Goal: Information Seeking & Learning: Learn about a topic

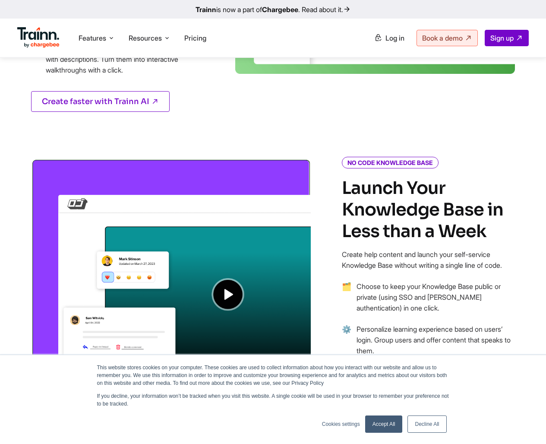
scroll to position [580, 0]
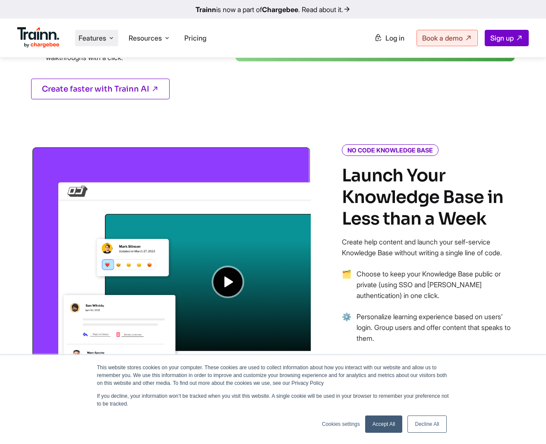
click at [109, 38] on icon at bounding box center [111, 38] width 7 height 9
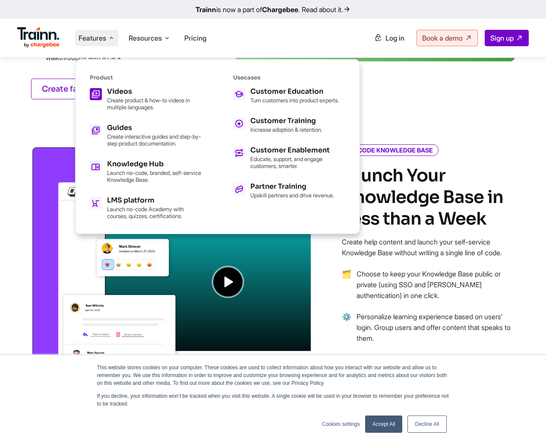
click at [132, 99] on p "Create product & how-to videos in multiple languages." at bounding box center [154, 104] width 95 height 14
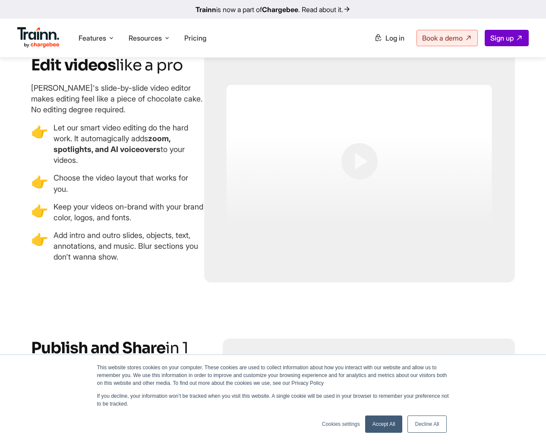
scroll to position [2153, 0]
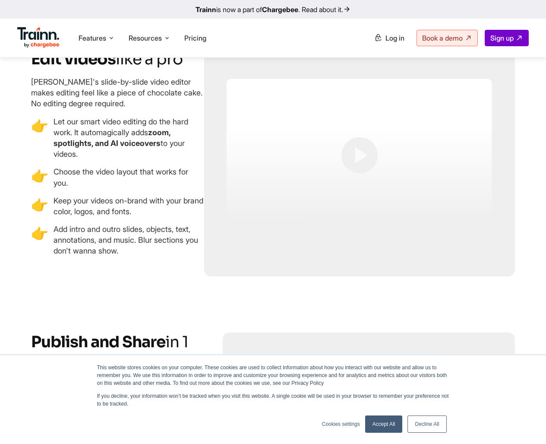
click at [38, 188] on span "👉" at bounding box center [39, 177] width 17 height 22
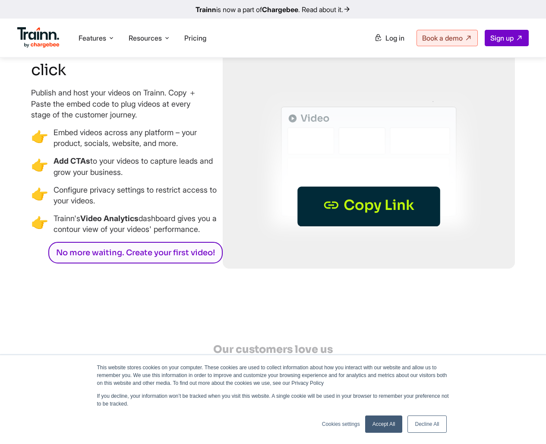
scroll to position [2449, 0]
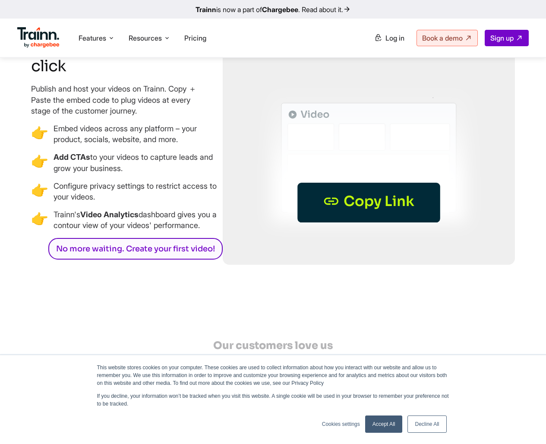
drag, startPoint x: 143, startPoint y: 272, endPoint x: 214, endPoint y: 284, distance: 71.4
click at [214, 230] on p "[PERSON_NAME]'s Video Analytics dashboard gives you a contour view of your vide…" at bounding box center [138, 220] width 169 height 22
copy p "dashboard gives you a contour view of your videos' performance."
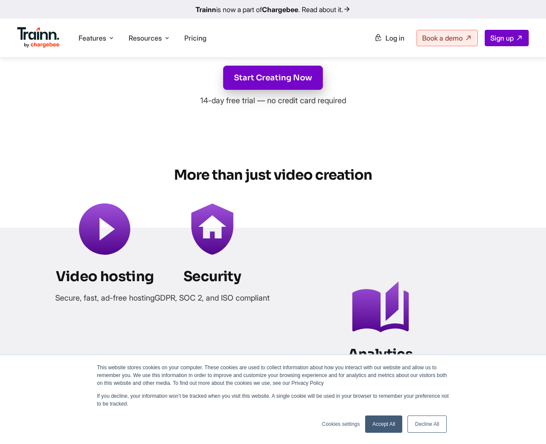
scroll to position [3417, 0]
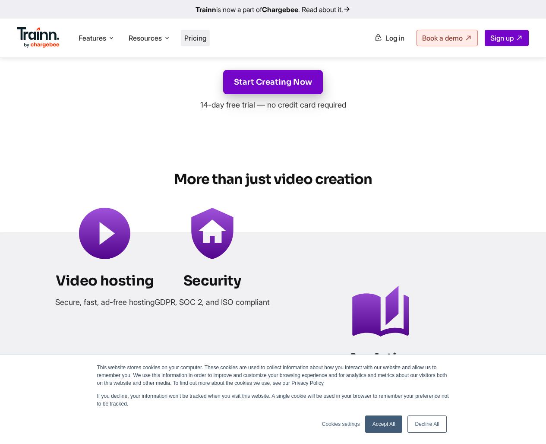
click at [206, 40] on span "Pricing" at bounding box center [195, 38] width 22 height 9
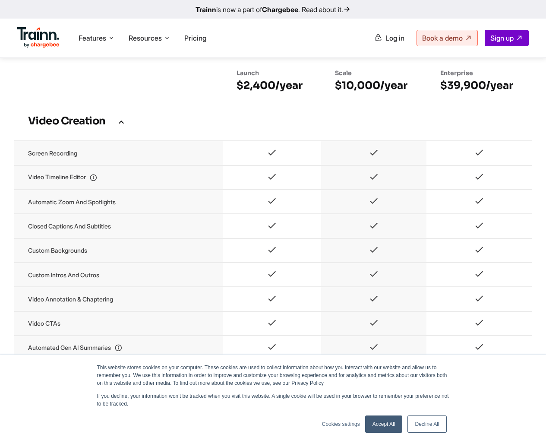
scroll to position [557, 0]
click at [97, 177] on icon at bounding box center [93, 177] width 8 height 7
